Goal: Task Accomplishment & Management: Complete application form

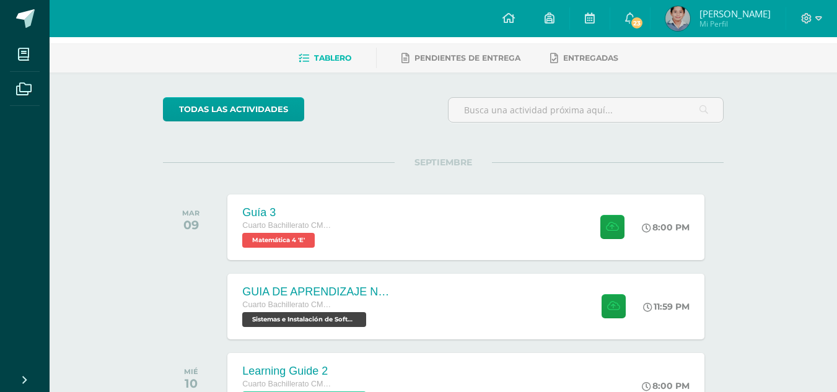
scroll to position [149, 0]
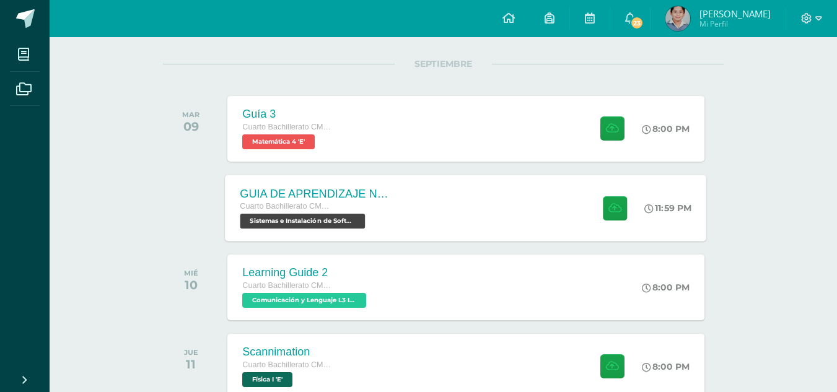
click at [418, 198] on div "GUIA DE APRENDIZAJE NO 3 / EJERCICIOS DE CICLOS EN PDF Cuarto Bachillerato CMP …" at bounding box center [467, 208] width 482 height 66
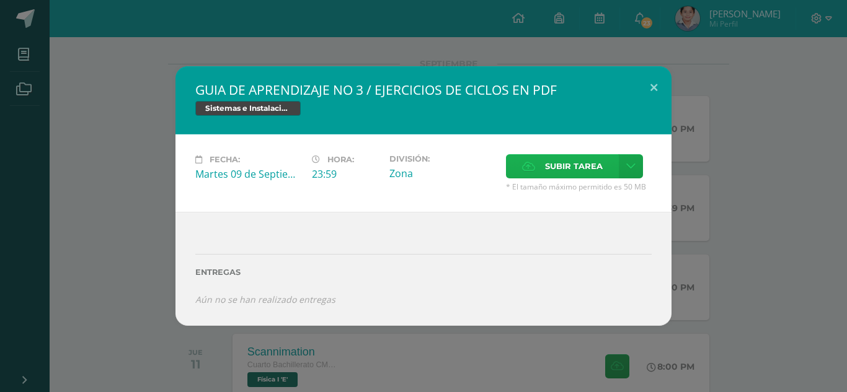
click at [558, 169] on span "Subir tarea" at bounding box center [574, 166] width 58 height 23
click at [0, 0] on input "Subir tarea" at bounding box center [0, 0] width 0 height 0
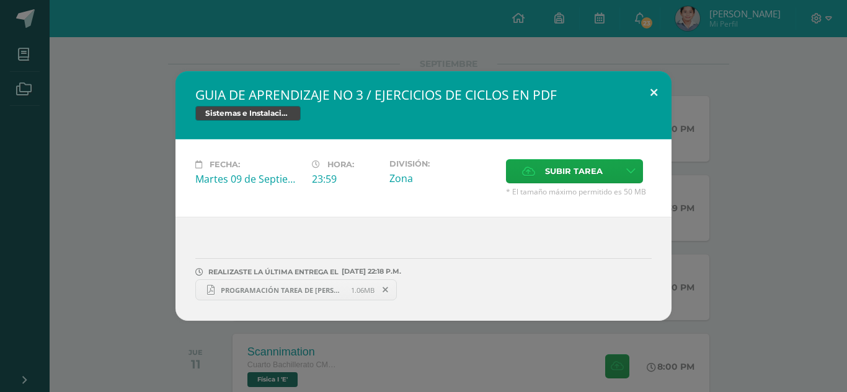
click at [659, 87] on button at bounding box center [653, 92] width 35 height 42
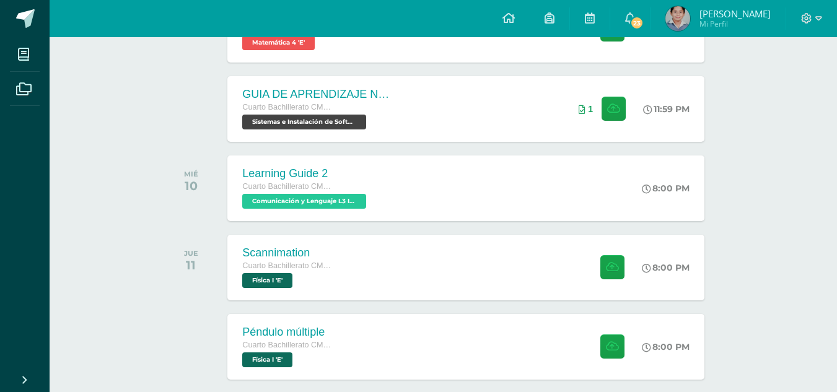
scroll to position [322, 0]
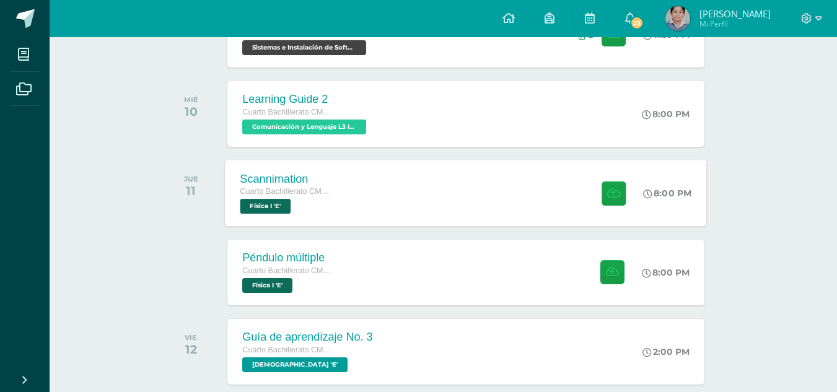
click at [508, 197] on div "Scannimation Cuarto Bachillerato CMP Bachillerato en CCLL con Orientación en Co…" at bounding box center [467, 193] width 482 height 66
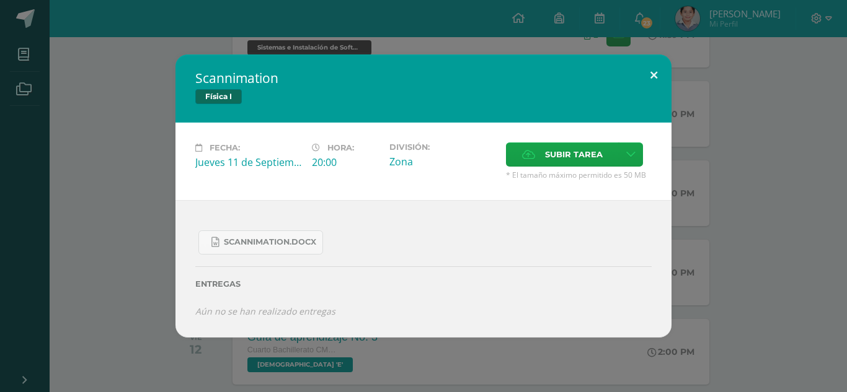
click at [655, 71] on button at bounding box center [653, 76] width 35 height 42
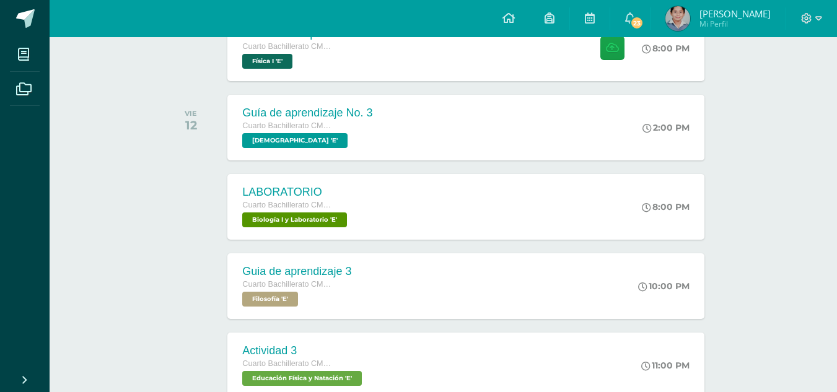
scroll to position [545, 0]
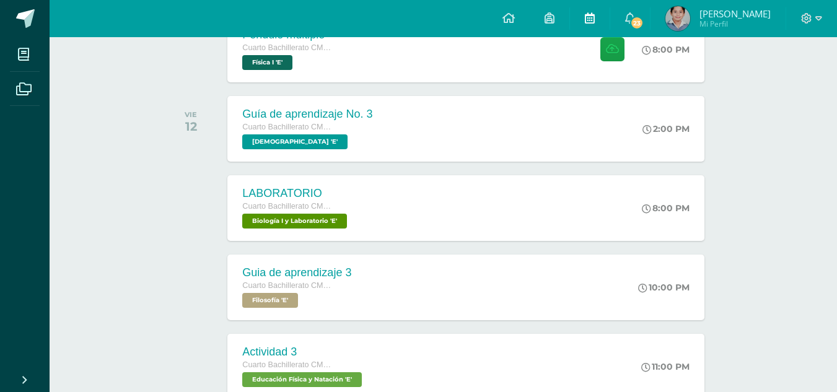
click at [604, 17] on link at bounding box center [590, 18] width 40 height 37
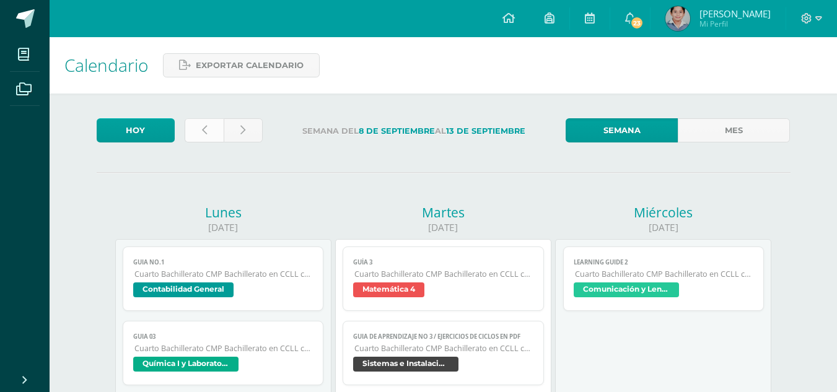
click at [204, 128] on icon at bounding box center [204, 130] width 5 height 11
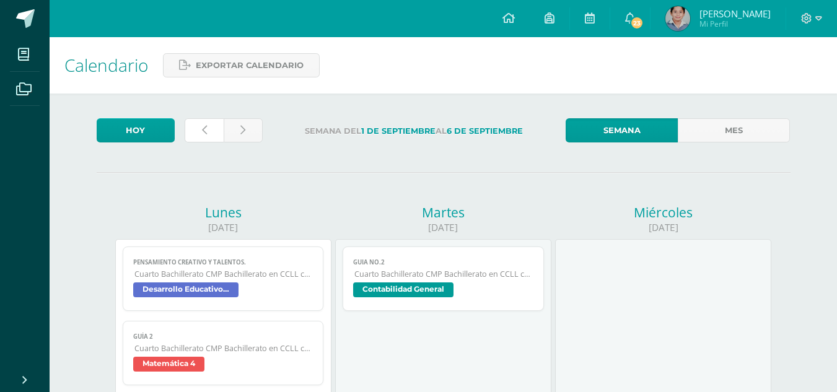
click at [204, 128] on icon at bounding box center [204, 130] width 5 height 11
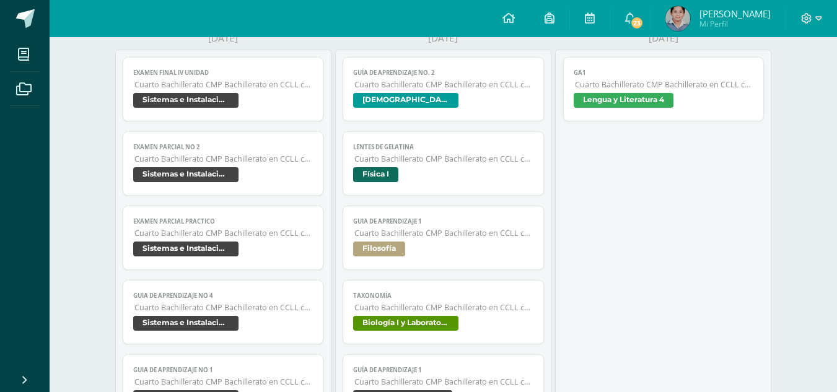
scroll to position [992, 0]
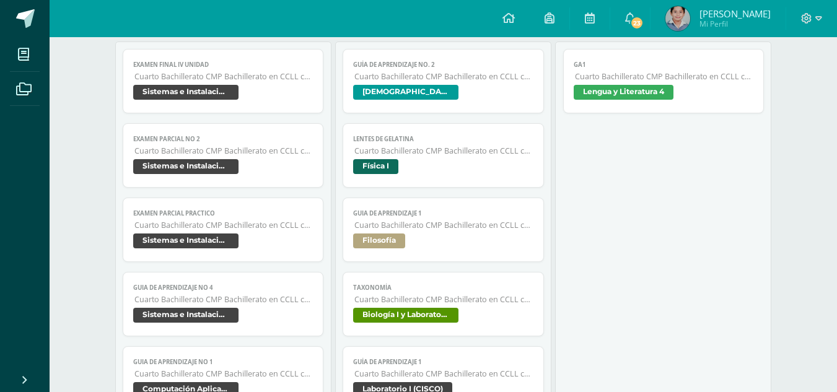
click at [385, 153] on span "Cuarto Bachillerato CMP Bachillerato en CCLL con Orientación en Computación" at bounding box center [443, 151] width 179 height 11
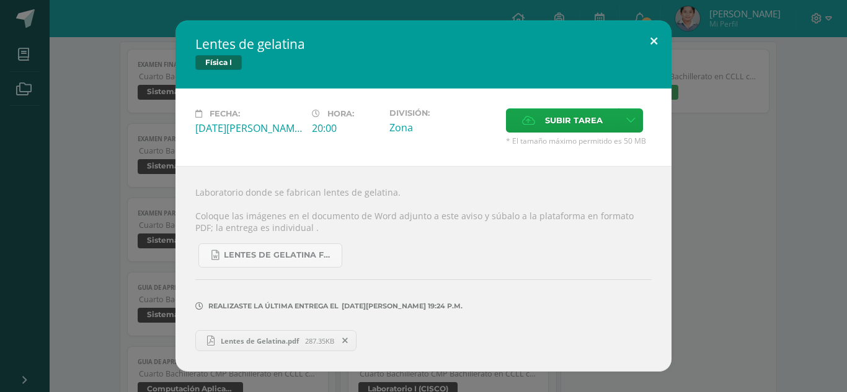
click at [655, 37] on button at bounding box center [653, 41] width 35 height 42
